Goal: Transaction & Acquisition: Subscribe to service/newsletter

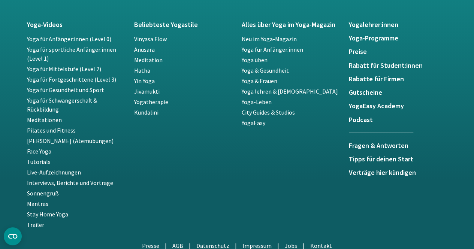
scroll to position [1385, 0]
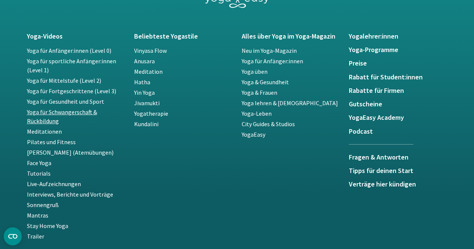
click at [55, 112] on link "Yoga für Schwangerschaft & Rückbildung" at bounding box center [62, 116] width 70 height 16
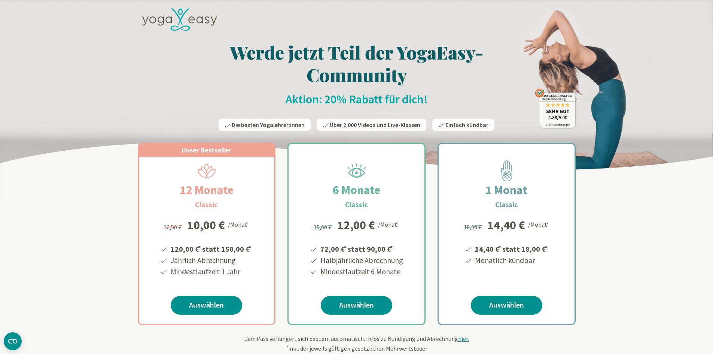
click at [192, 15] on icon at bounding box center [179, 19] width 75 height 23
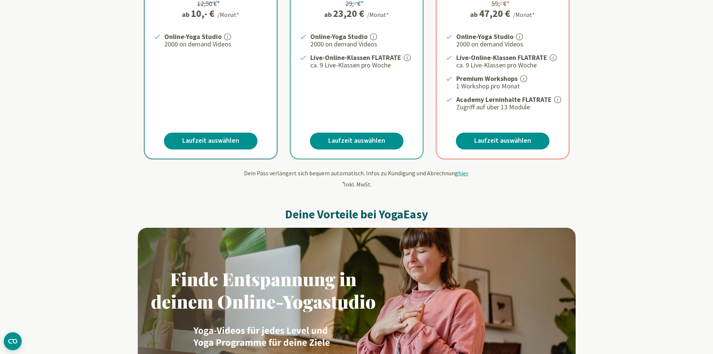
scroll to position [225, 0]
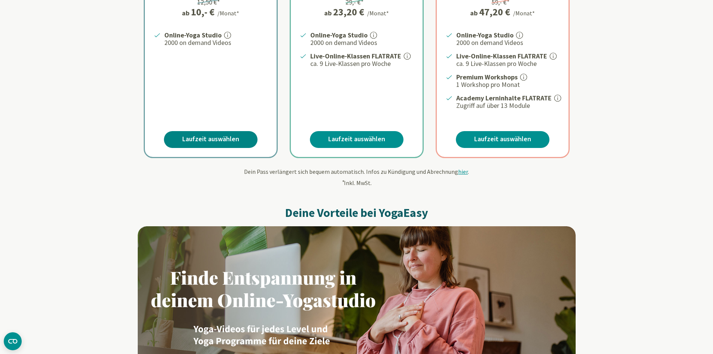
click at [225, 144] on link "Laufzeit auswählen" at bounding box center [211, 139] width 94 height 17
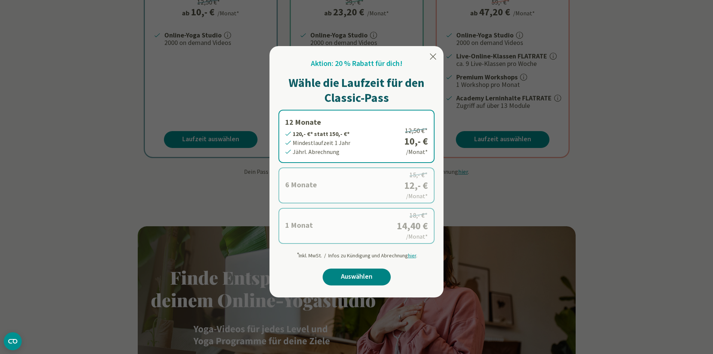
click at [356, 280] on link "Auswählen" at bounding box center [357, 276] width 68 height 17
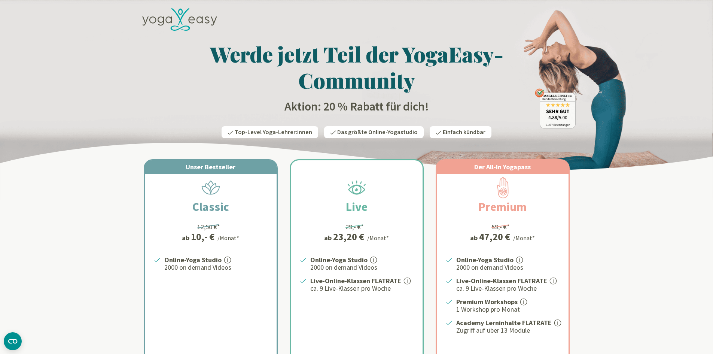
click at [155, 22] on icon at bounding box center [152, 19] width 7 height 7
